Goal: Communication & Community: Answer question/provide support

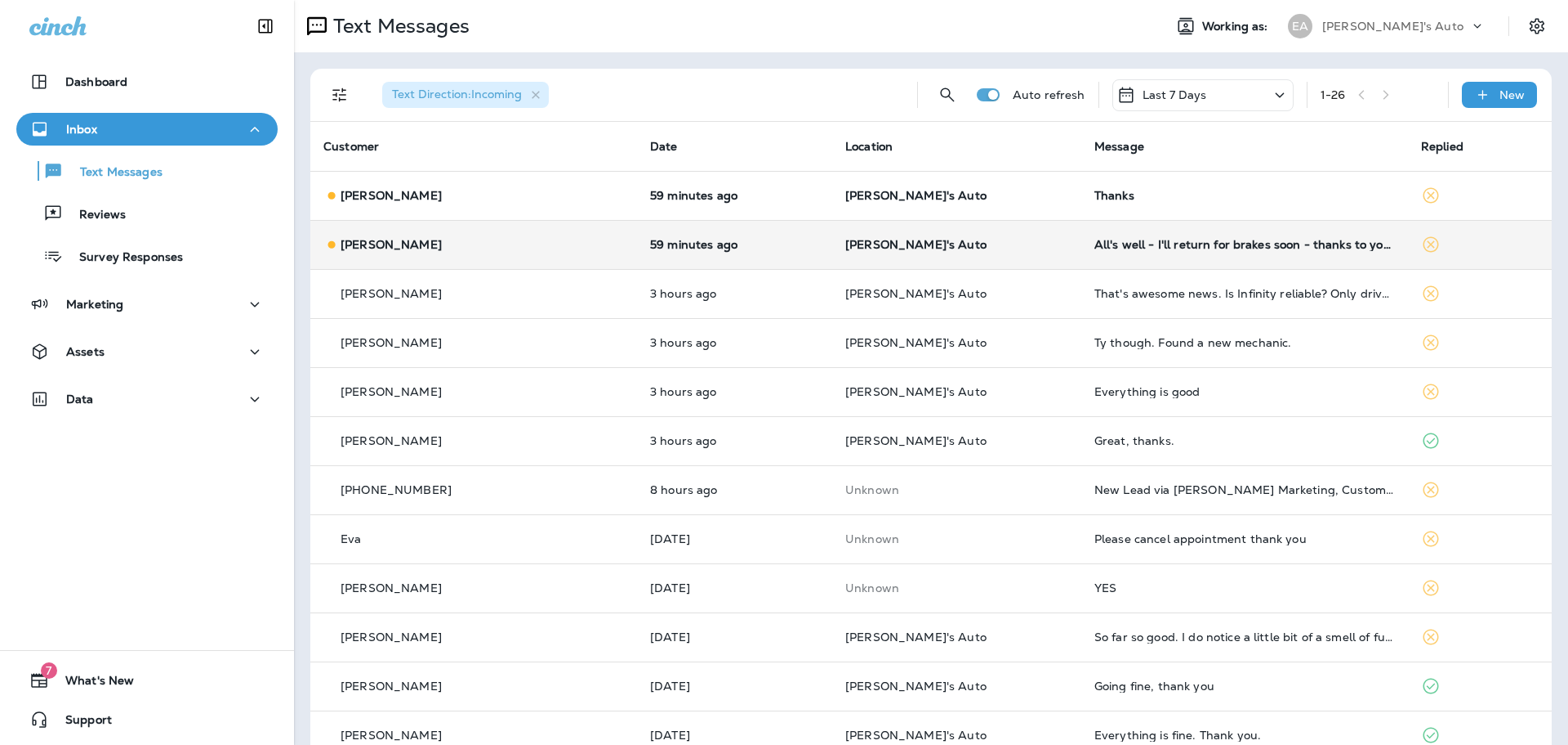
click at [1081, 247] on td "All's well - I'll return for brakes soon - thanks to you and your excellent sta…" at bounding box center [1244, 244] width 327 height 49
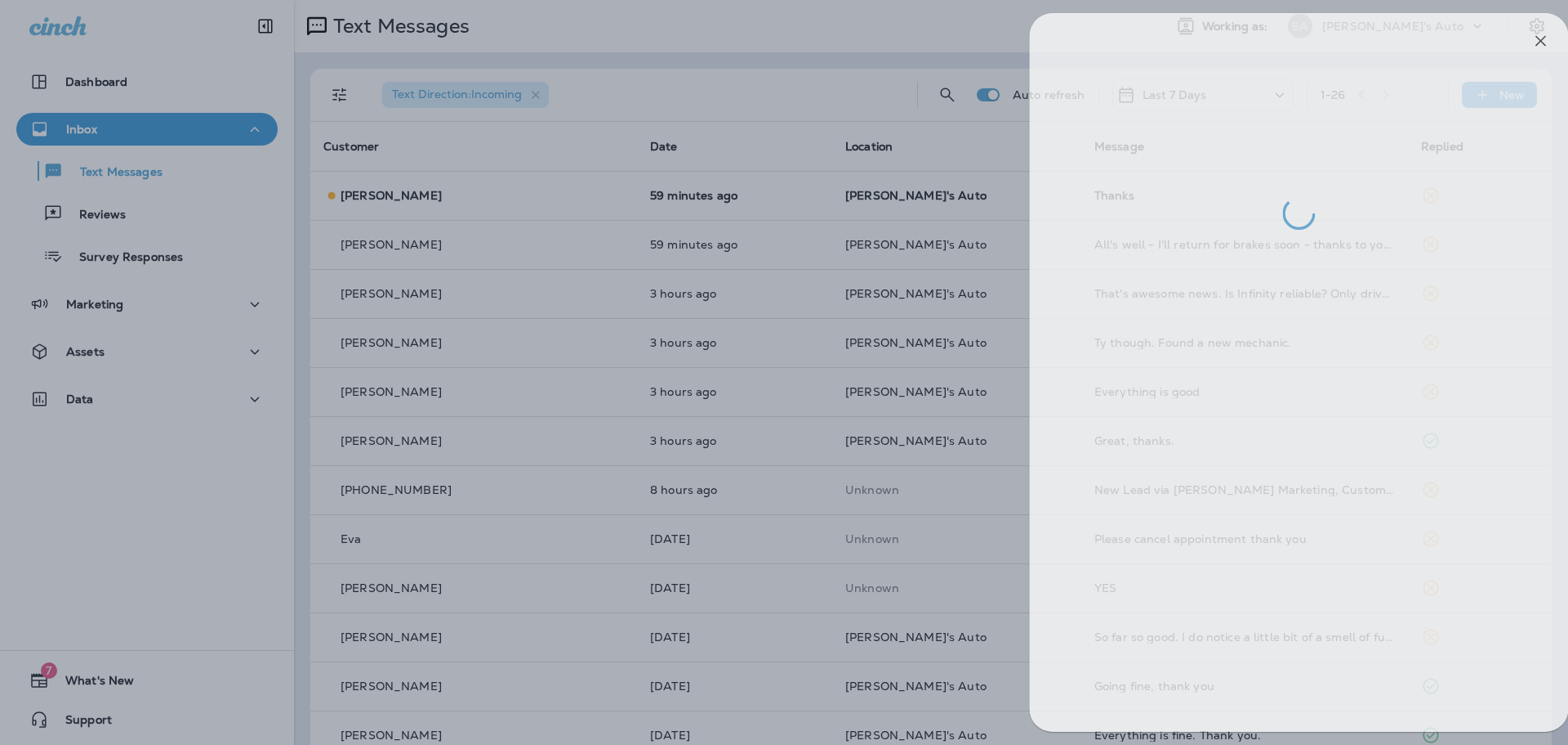
click at [912, 302] on div at bounding box center [805, 372] width 1568 height 745
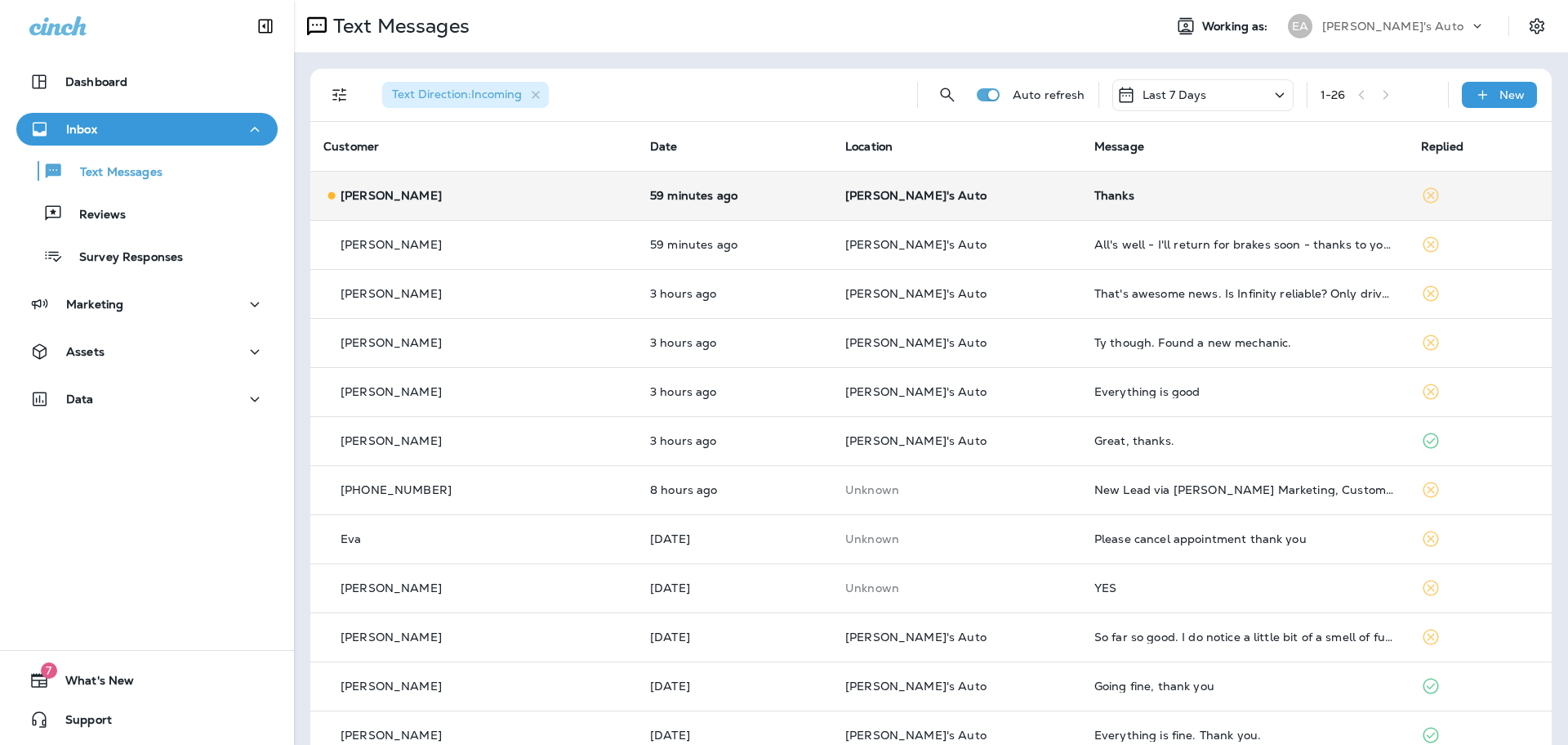
click at [975, 199] on p "[PERSON_NAME]'s Auto" at bounding box center [956, 195] width 223 height 13
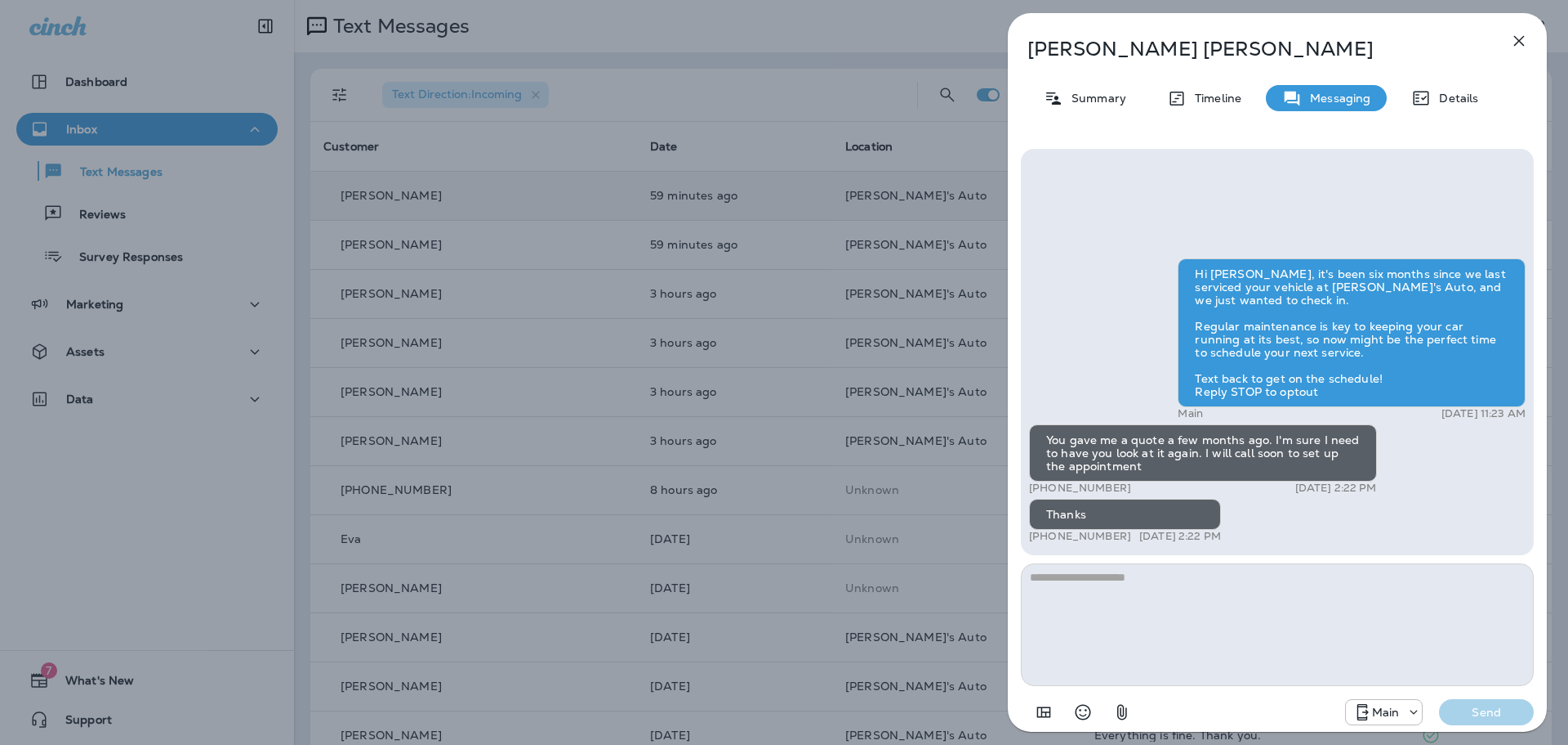
click at [840, 164] on div "[PERSON_NAME] Summary Timeline Messaging Details Hi [PERSON_NAME], it's been si…" at bounding box center [784, 372] width 1568 height 745
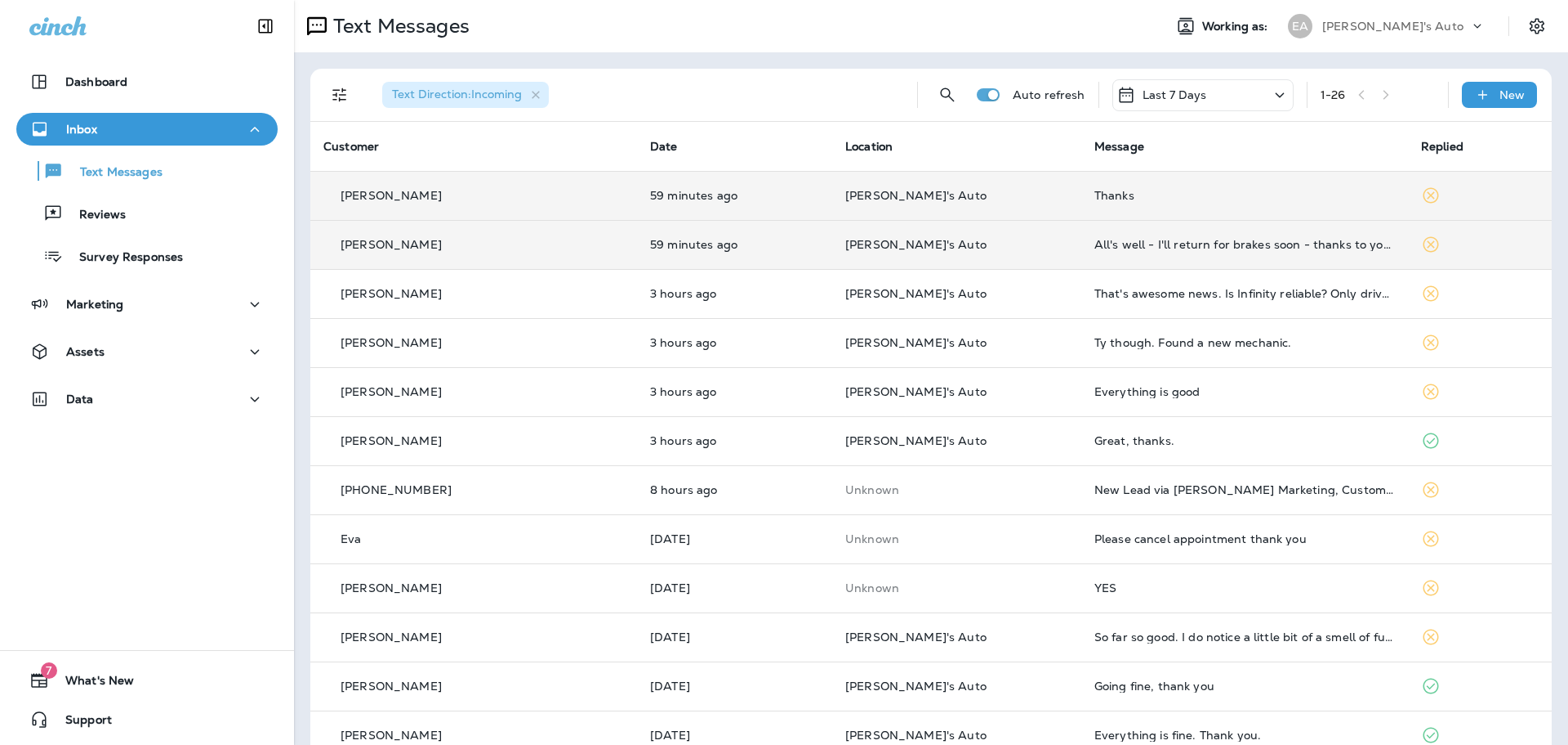
click at [731, 255] on td "59 minutes ago" at bounding box center [735, 244] width 195 height 49
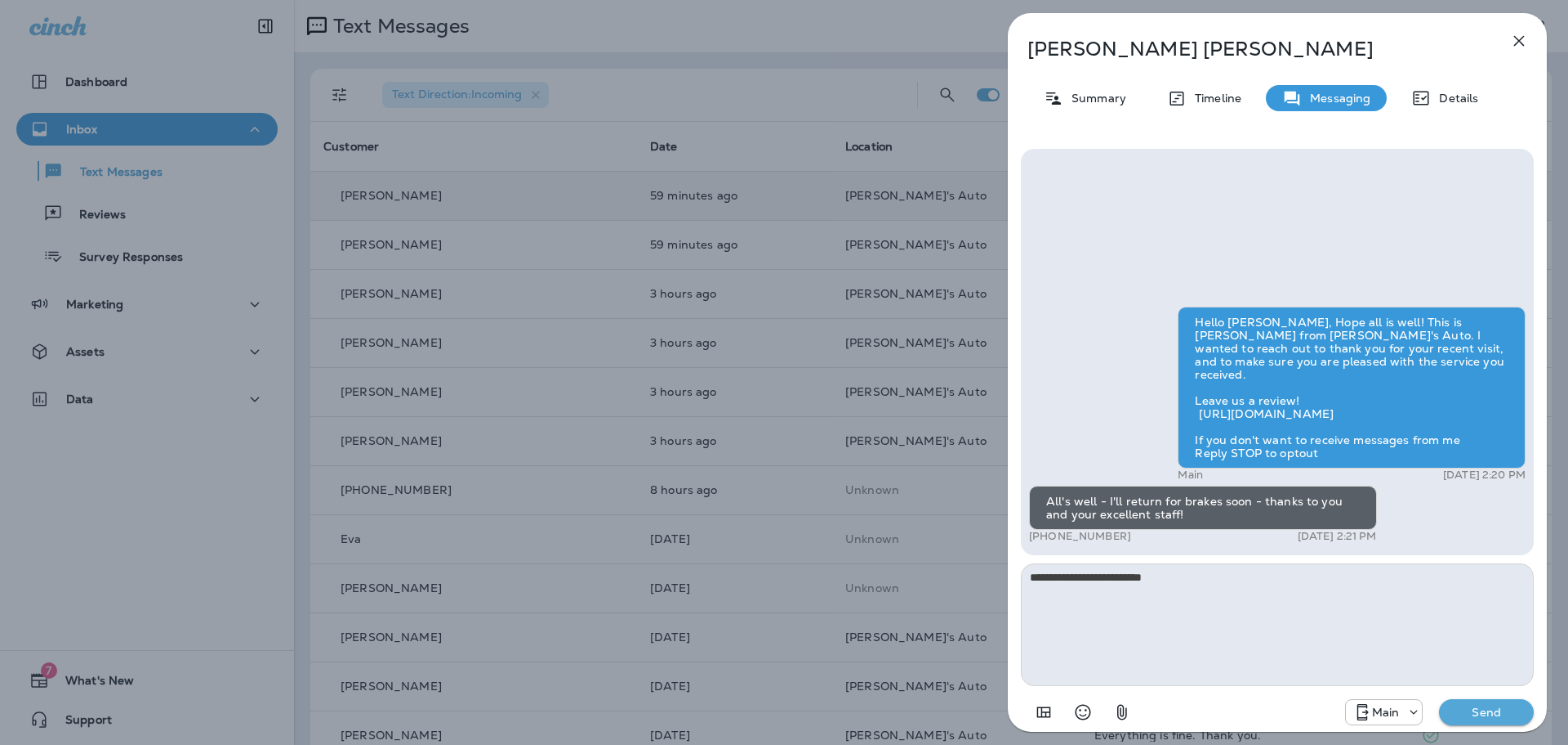
type textarea "**********"
click at [1486, 726] on div "Main Send" at bounding box center [1277, 707] width 513 height 43
click at [1488, 719] on p "Send" at bounding box center [1486, 712] width 69 height 15
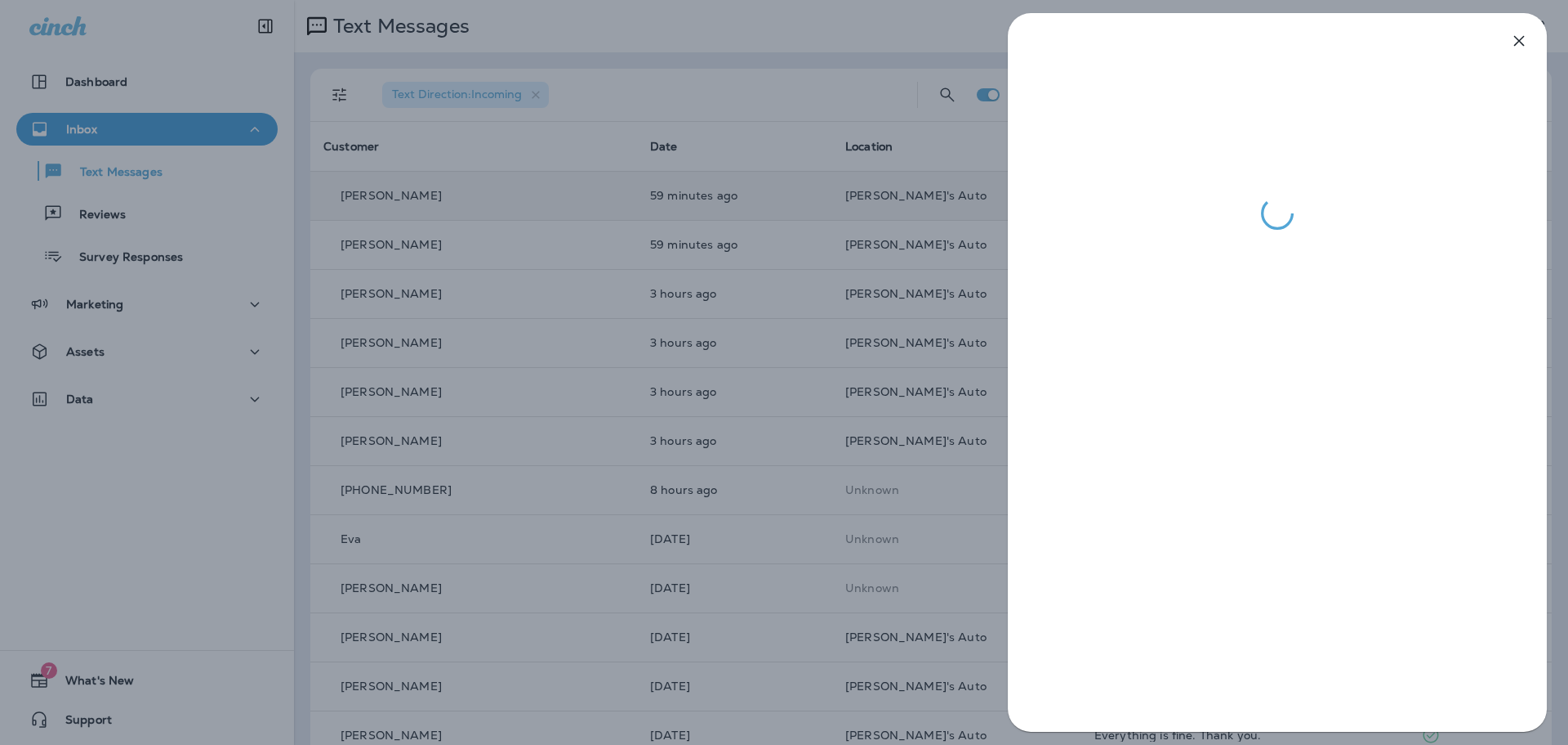
click at [767, 205] on div at bounding box center [784, 372] width 1568 height 745
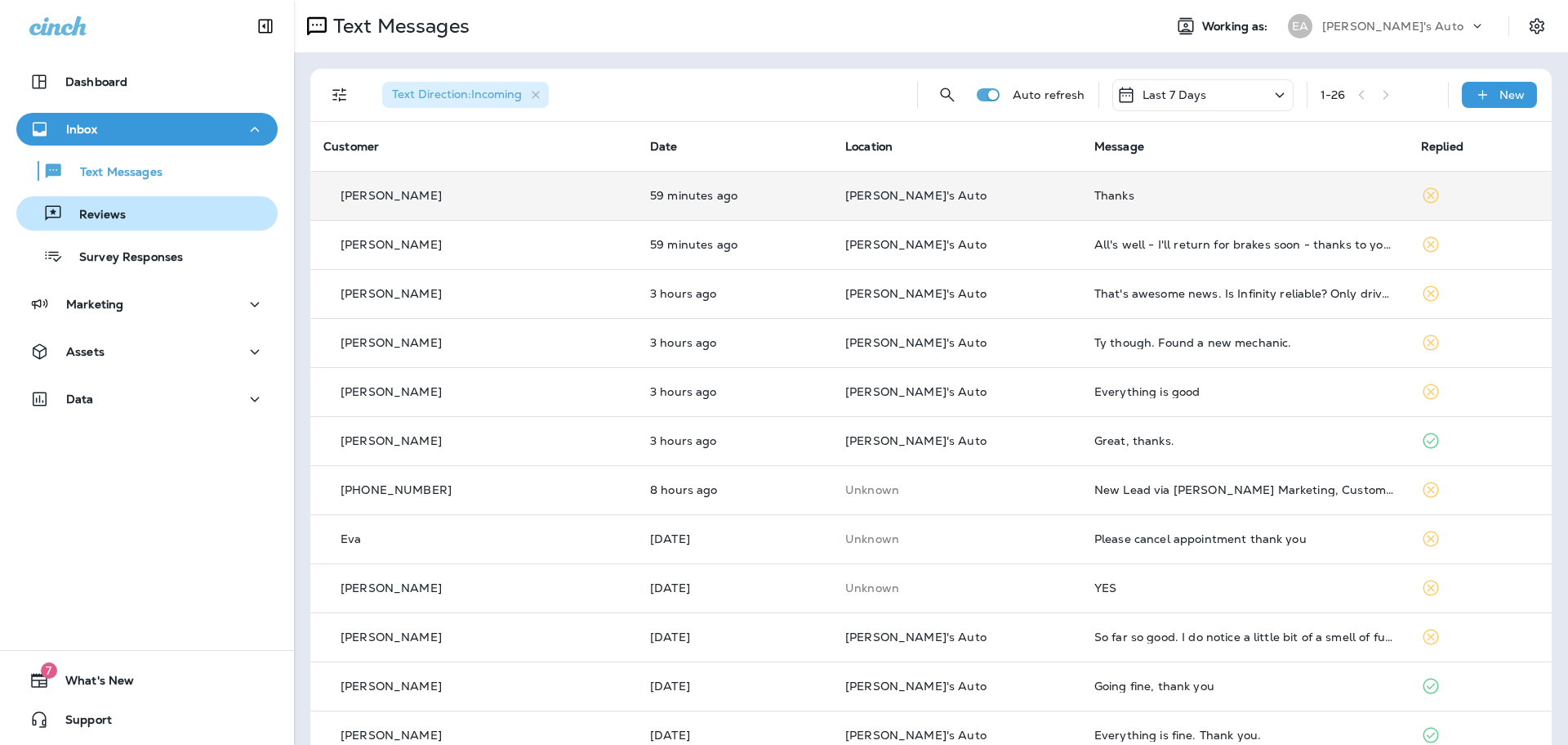
click at [78, 227] on button "Reviews" at bounding box center [147, 213] width 262 height 34
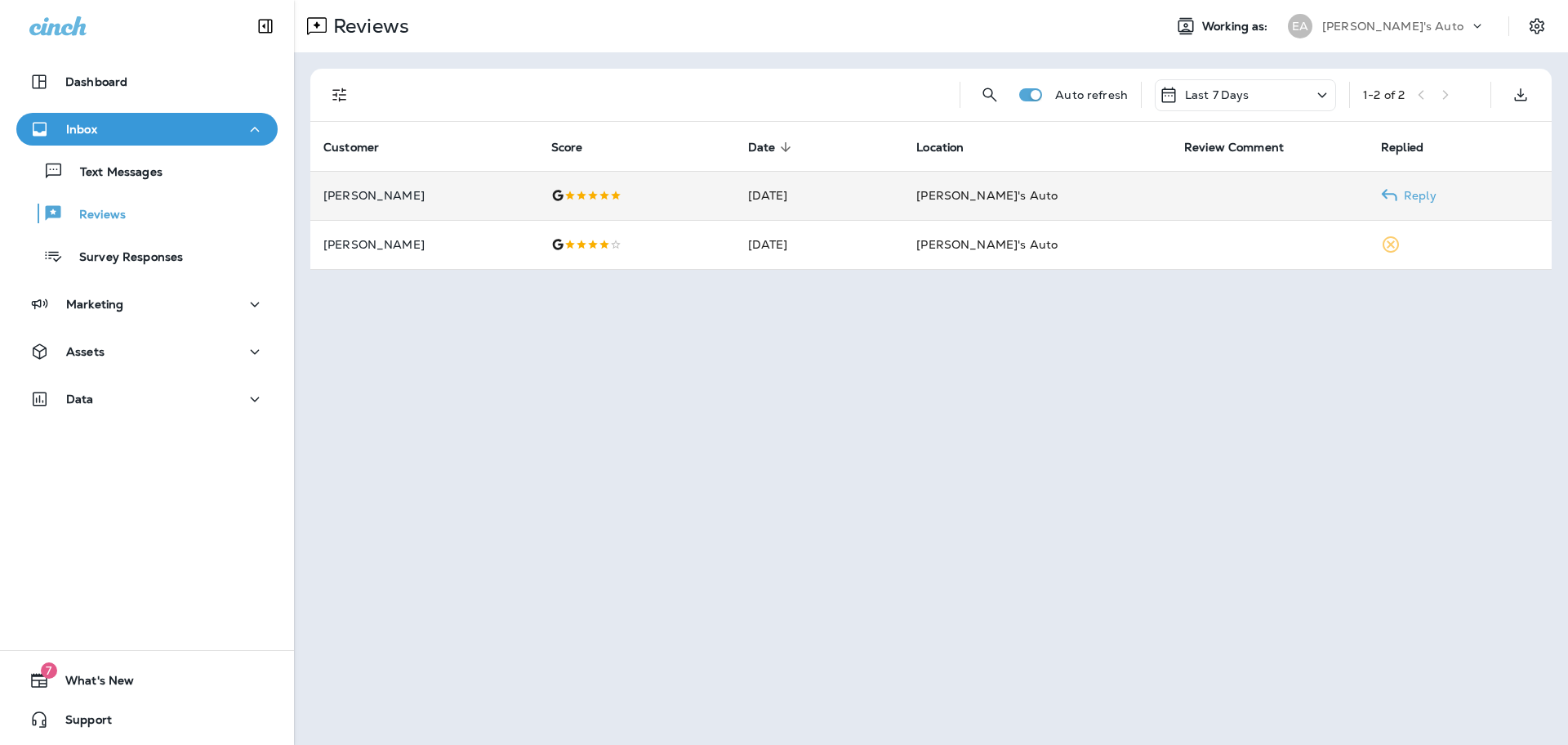
click at [899, 207] on td "[DATE]" at bounding box center [819, 195] width 169 height 49
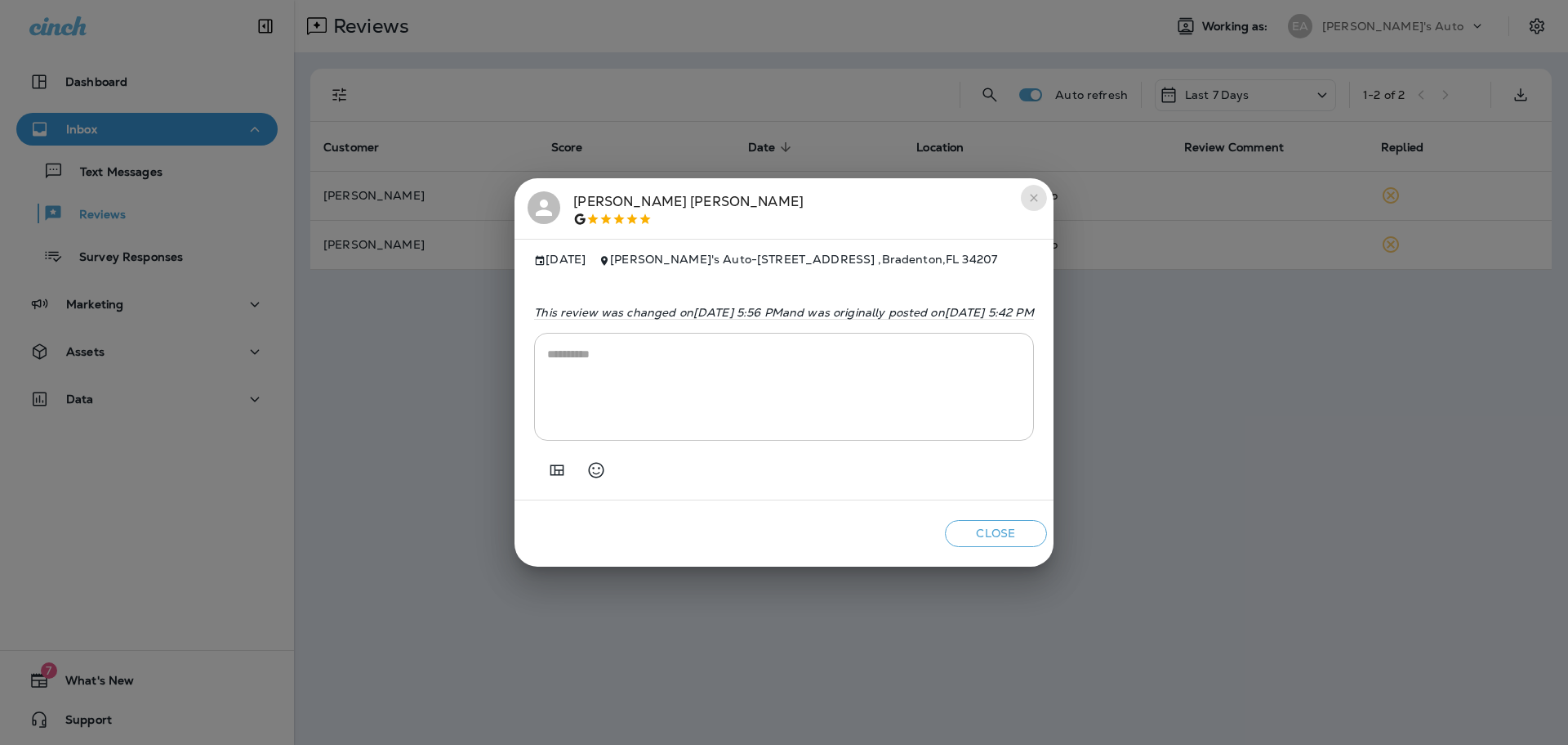
click at [1040, 195] on icon "close" at bounding box center [1033, 197] width 13 height 13
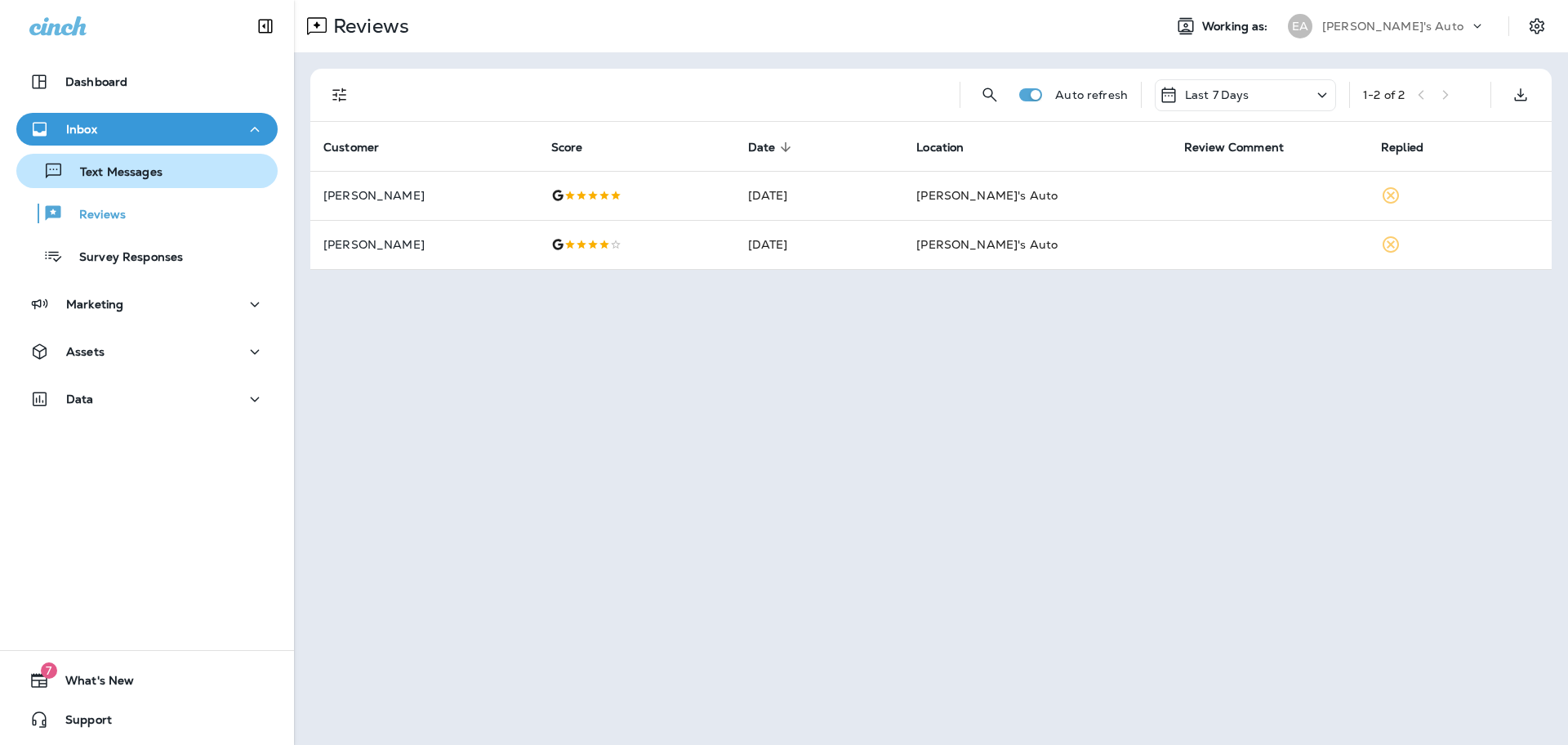
click at [88, 165] on p "Text Messages" at bounding box center [113, 173] width 99 height 16
